Goal: Check status: Check status

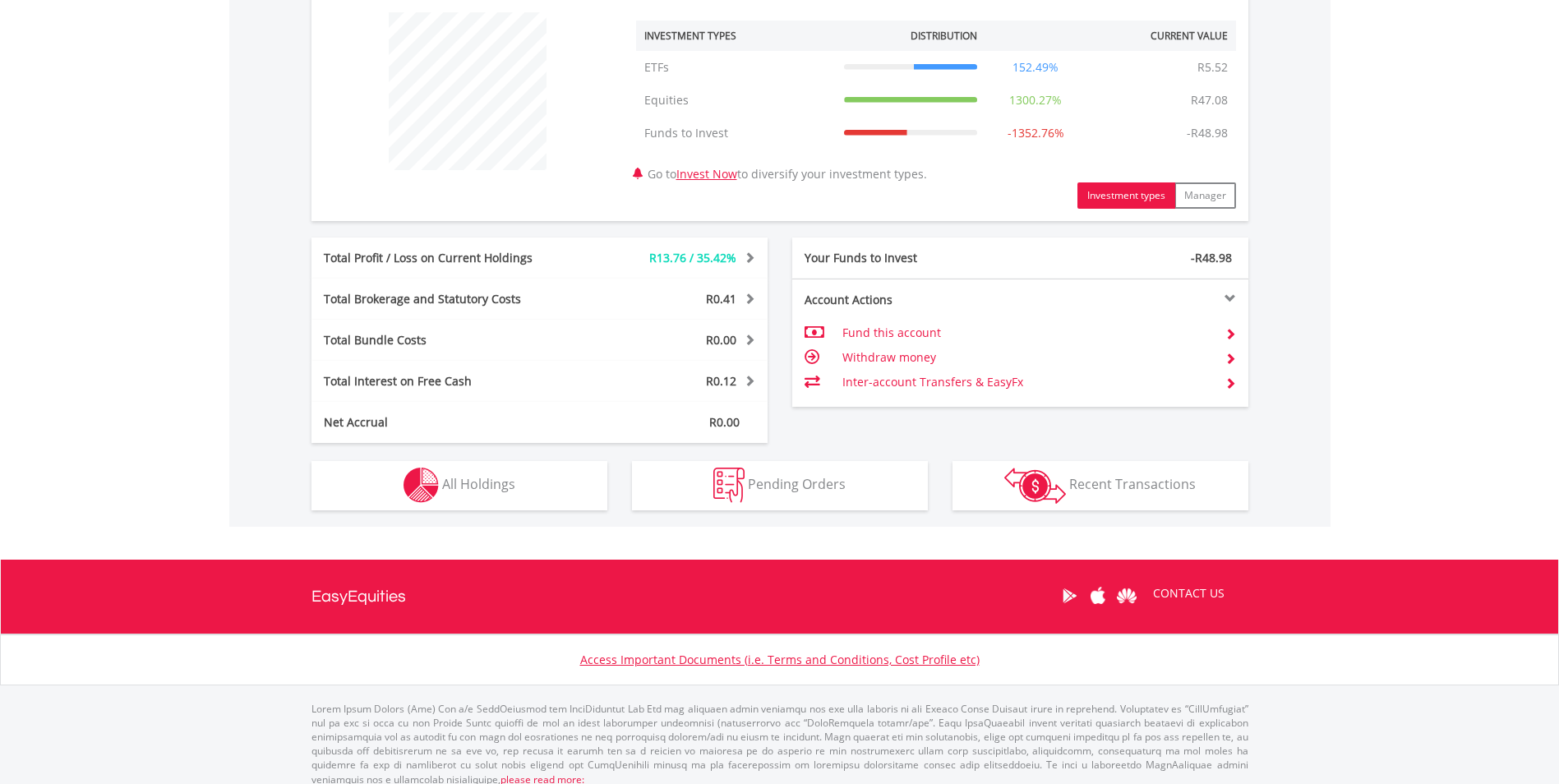
scroll to position [639, 0]
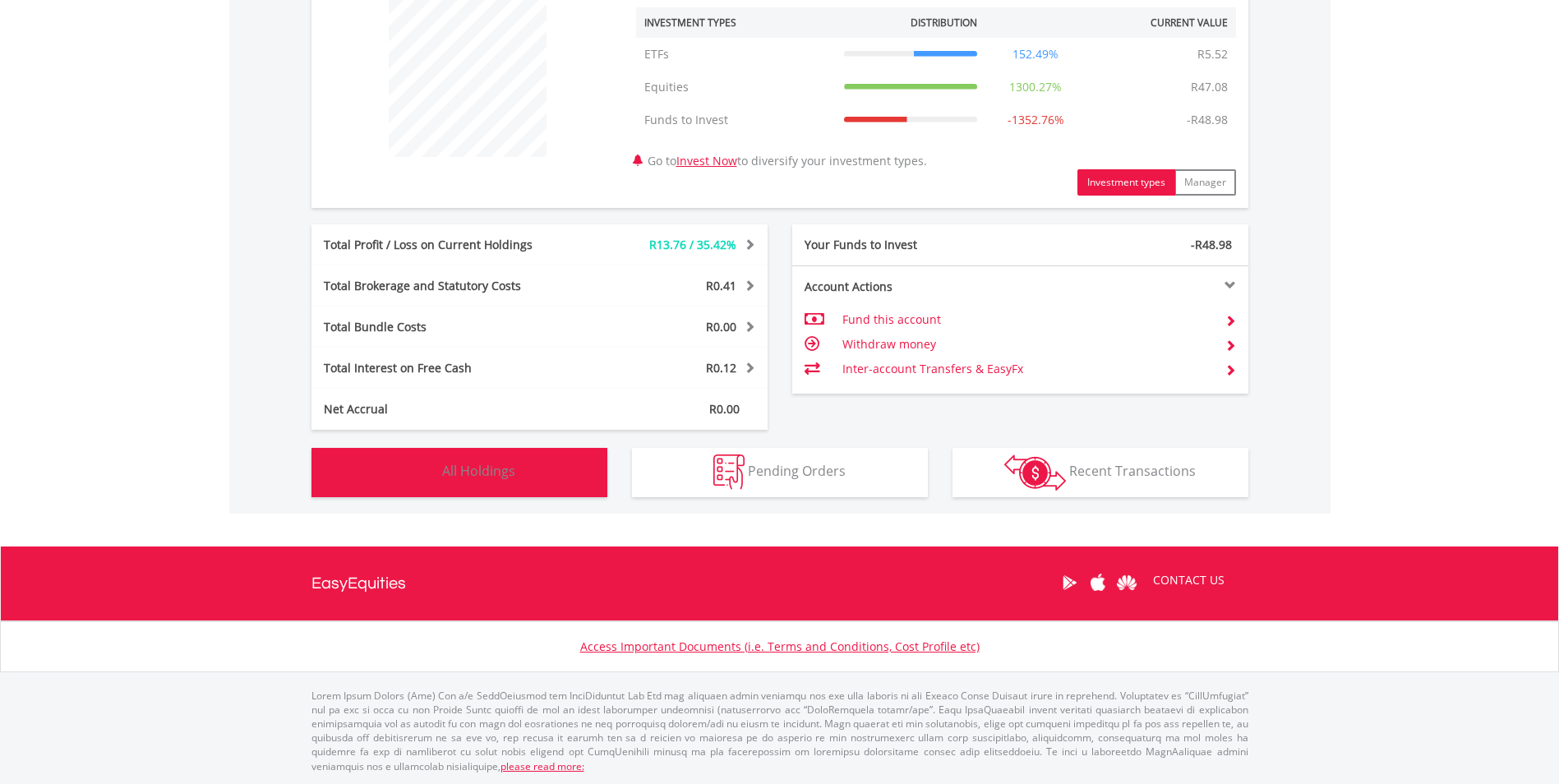
click at [478, 463] on span "All Holdings" at bounding box center [479, 471] width 73 height 18
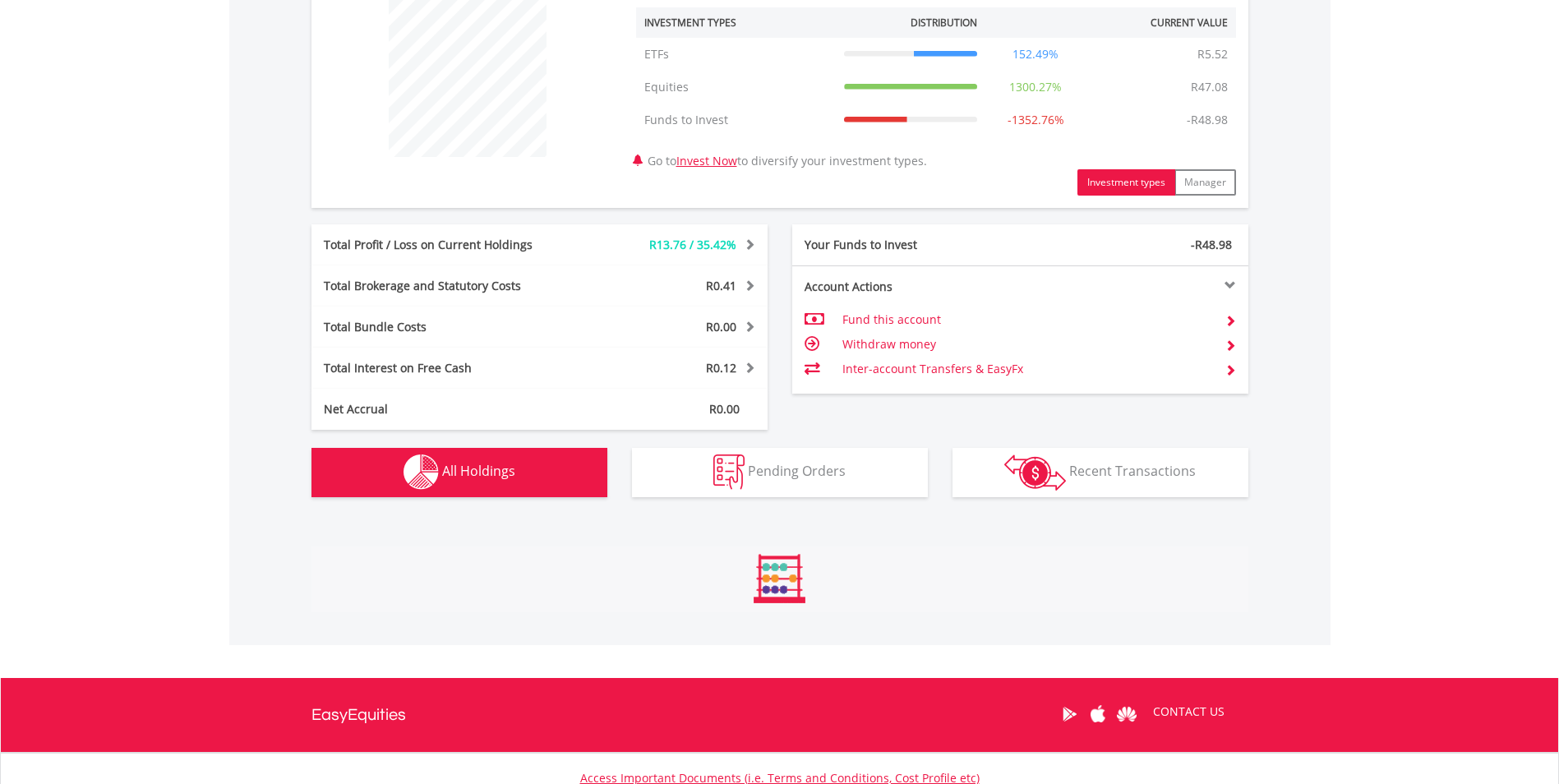
scroll to position [1128, 0]
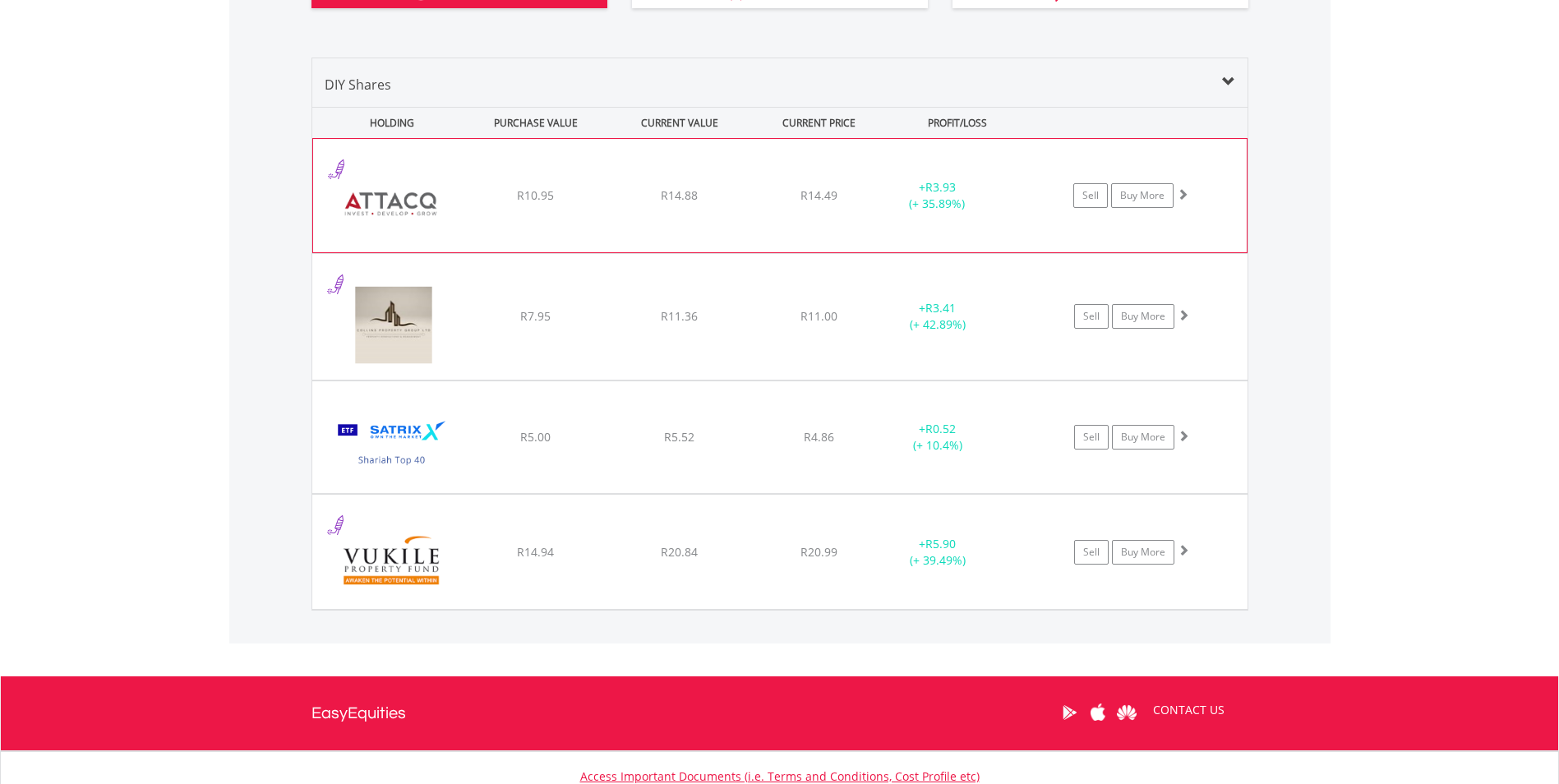
click at [967, 192] on div "+ R3.93 (+ 35.89%)" at bounding box center [936, 195] width 123 height 33
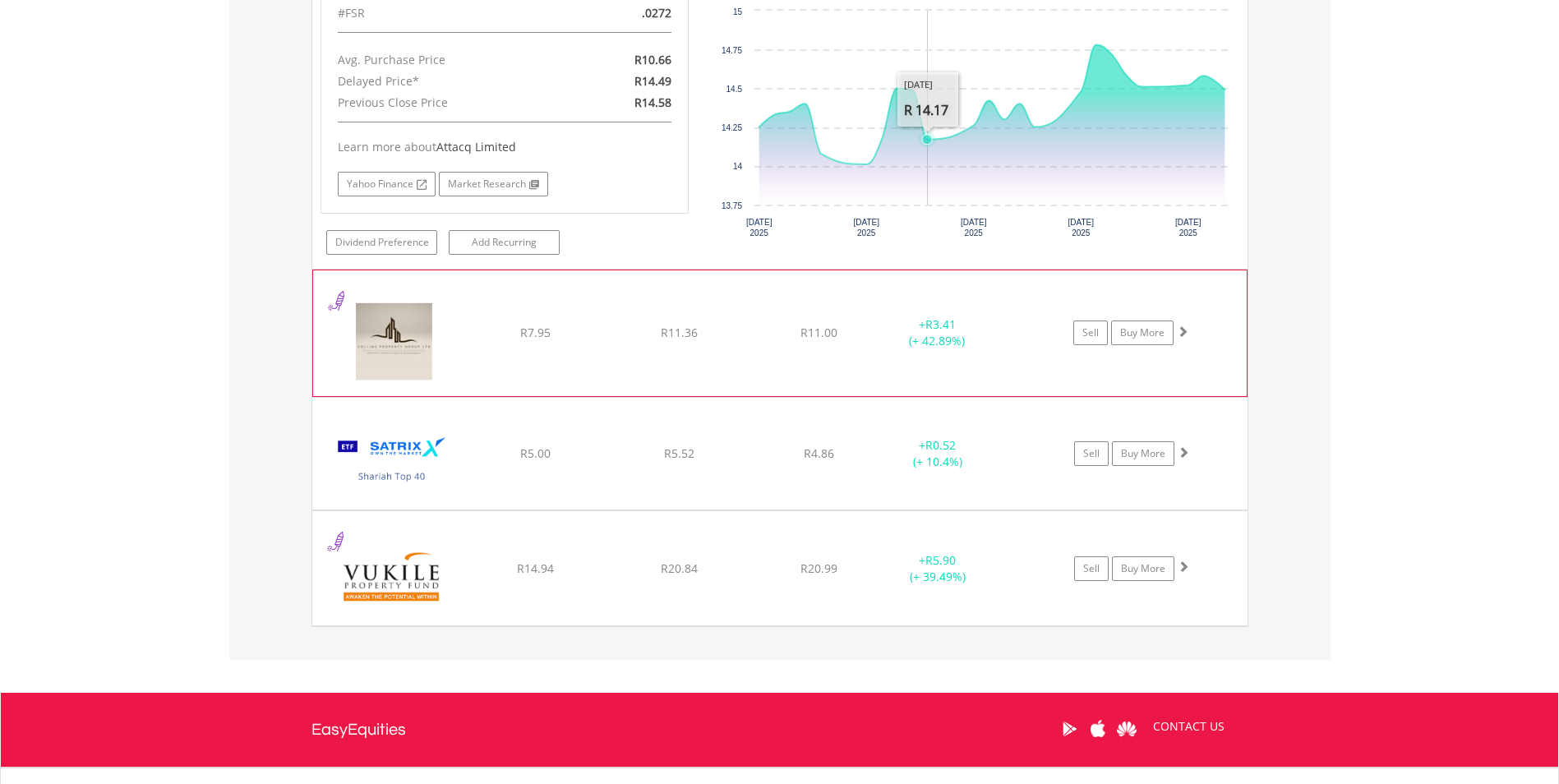
scroll to position [1457, 0]
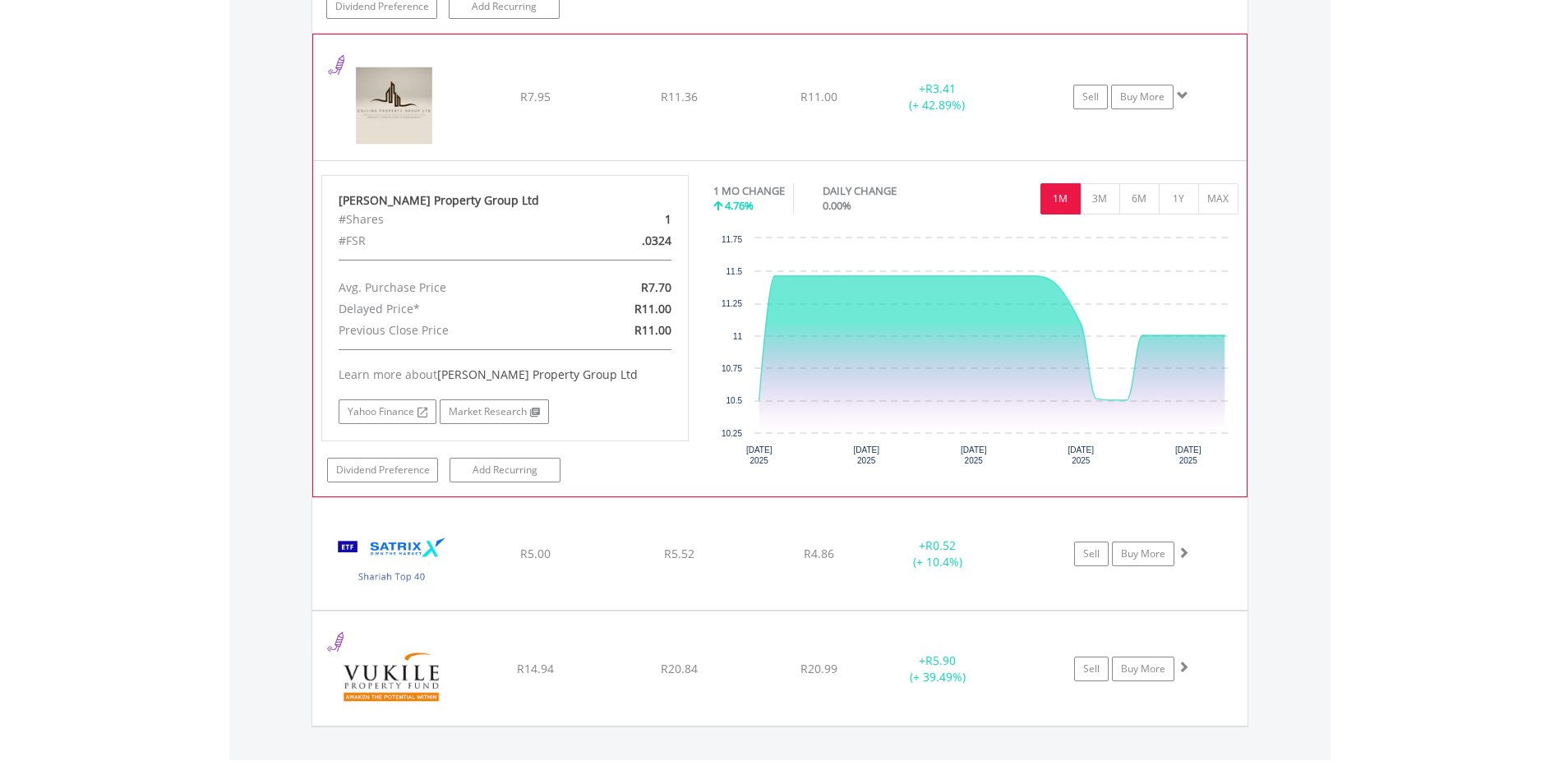
scroll to position [1704, 0]
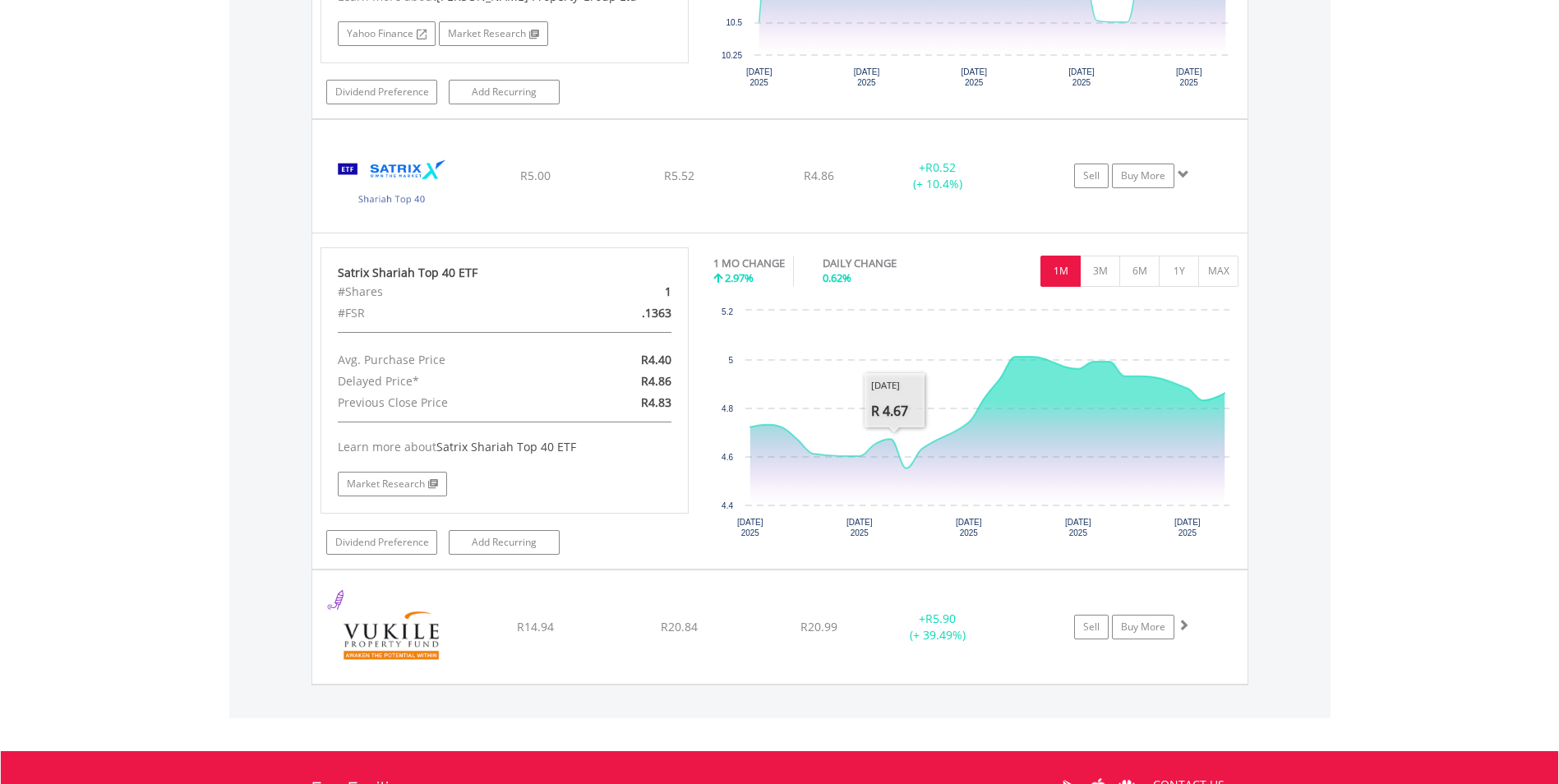
scroll to position [2114, 0]
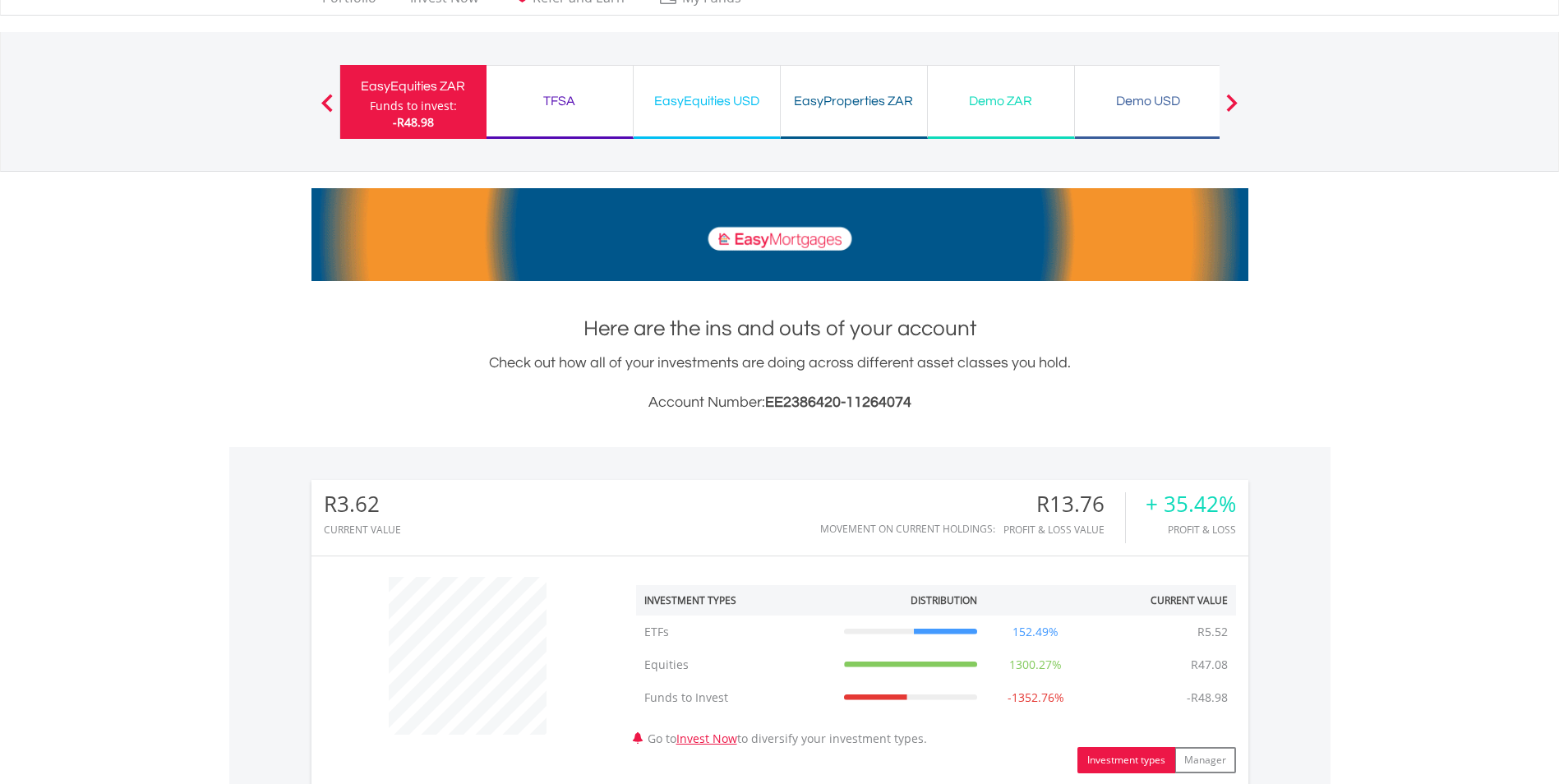
scroll to position [0, 0]
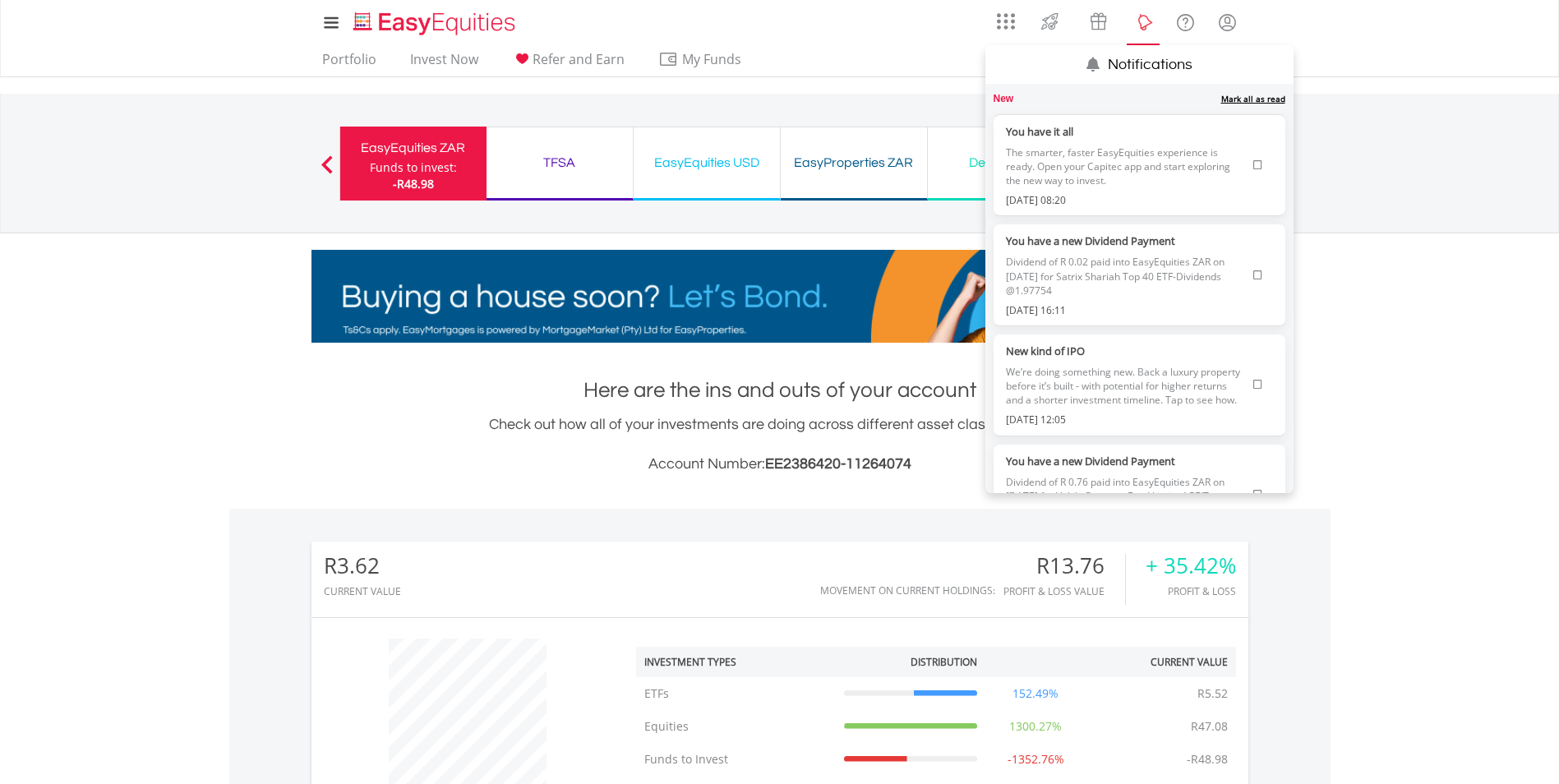
click at [1147, 25] on lord-icon "Notifications" at bounding box center [1143, 22] width 21 height 21
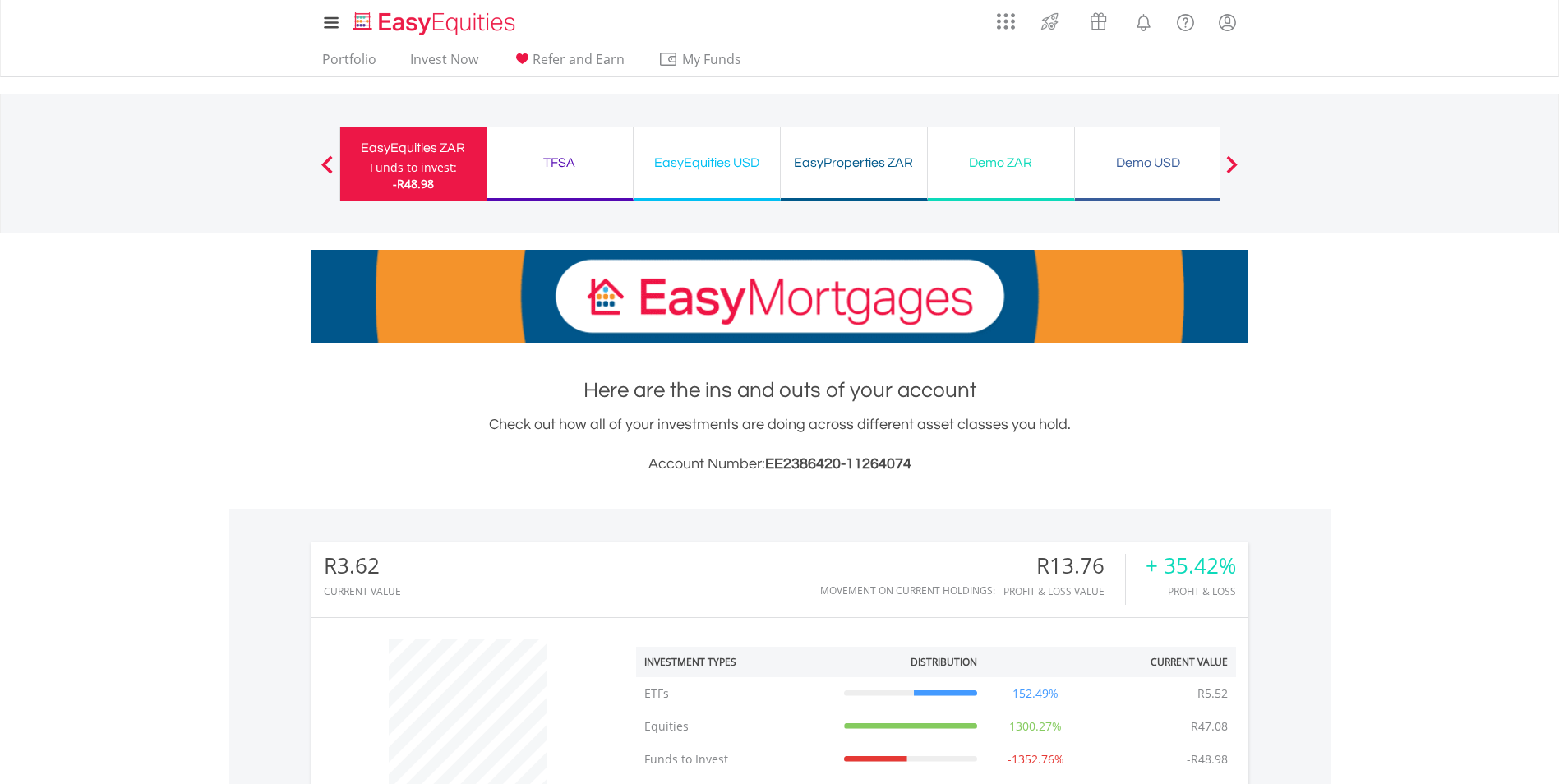
click at [422, 150] on div "EasyEquities ZAR" at bounding box center [413, 148] width 127 height 23
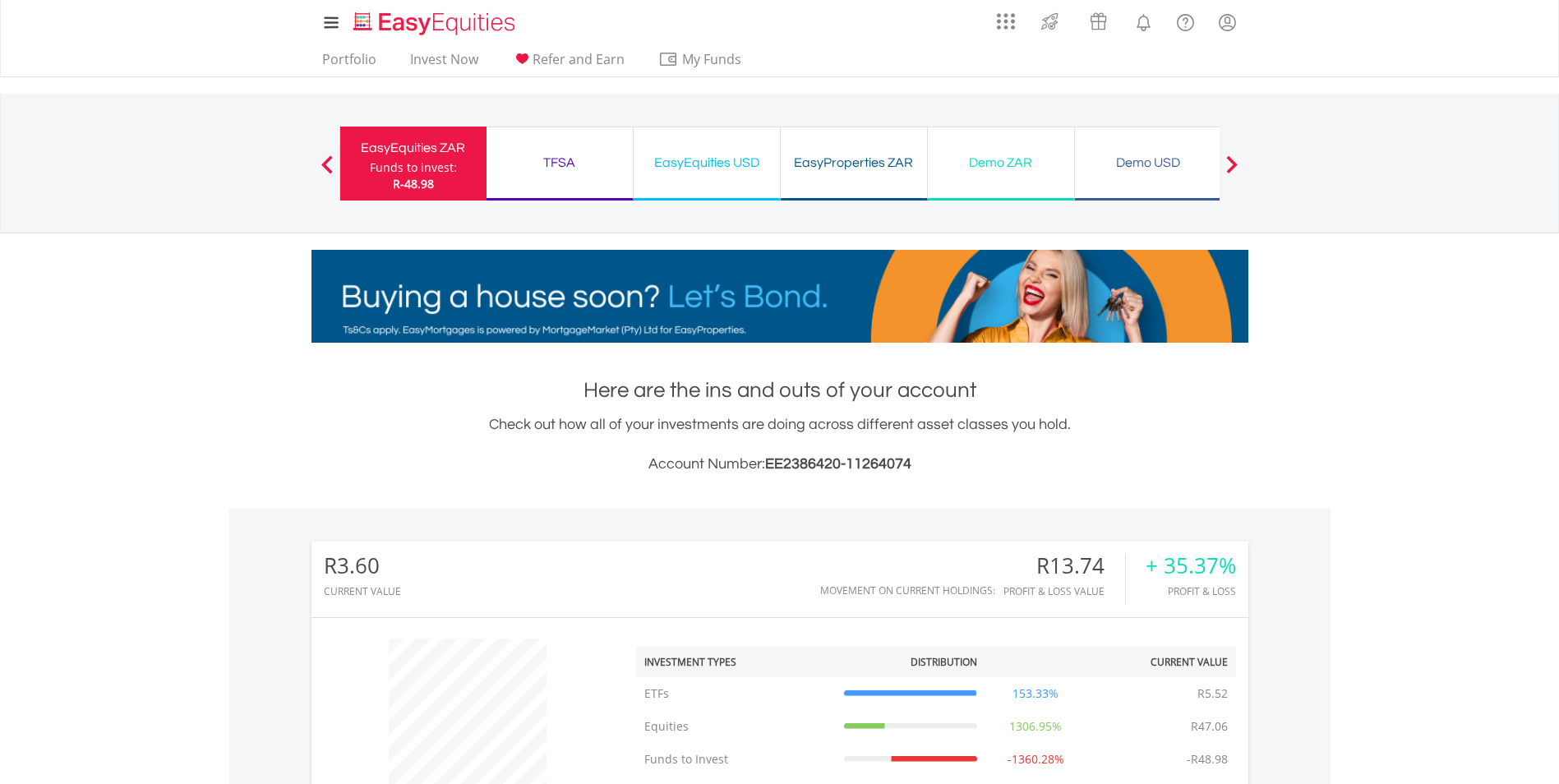
scroll to position [158, 312]
